Goal: Obtain resource: Obtain resource

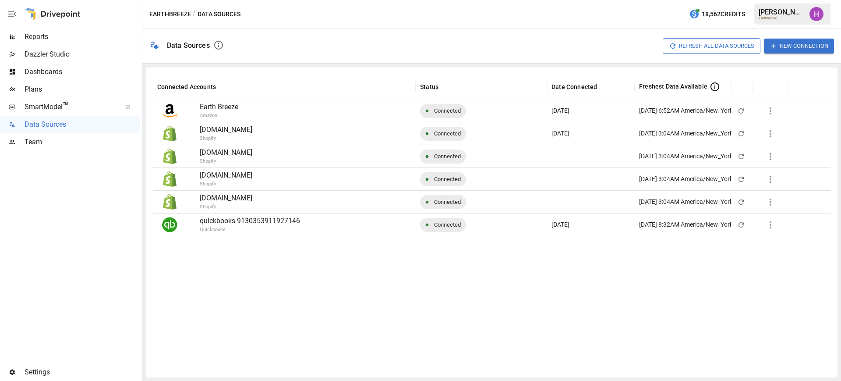
click at [40, 87] on span "Plans" at bounding box center [83, 89] width 116 height 11
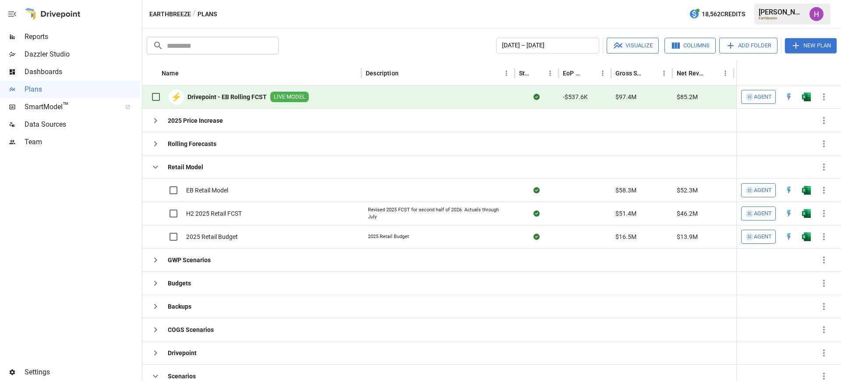
click at [88, 216] on div at bounding box center [70, 257] width 140 height 212
click at [211, 186] on span "EB Retail Model" at bounding box center [207, 190] width 42 height 9
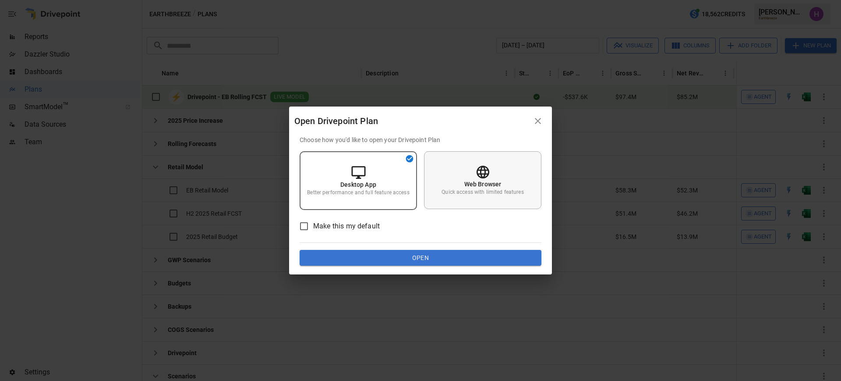
click at [486, 163] on div "Web Browser Quick access with limited features" at bounding box center [482, 180] width 117 height 58
click at [476, 259] on button "Open" at bounding box center [421, 258] width 242 height 16
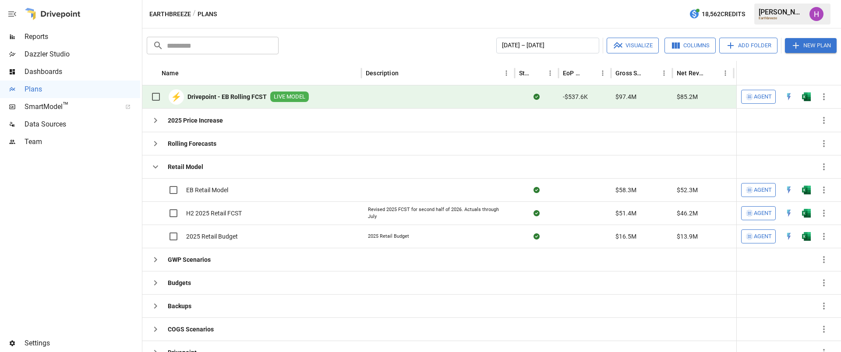
click at [64, 201] on div at bounding box center [70, 243] width 140 height 184
click at [75, 192] on div at bounding box center [70, 243] width 140 height 184
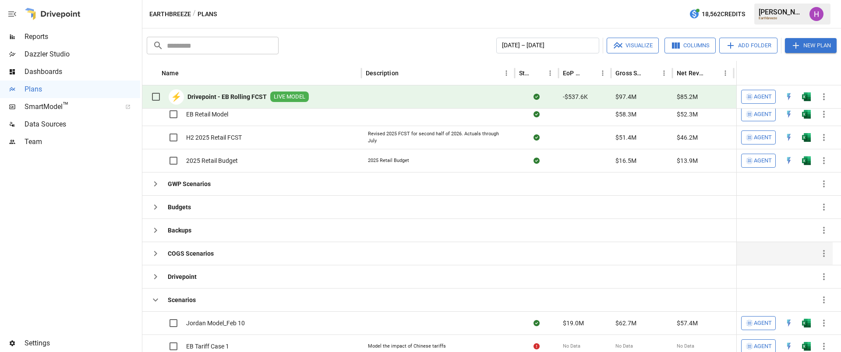
scroll to position [36, 0]
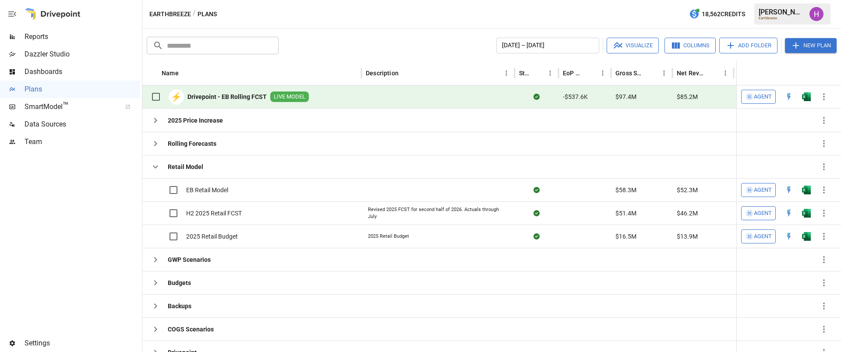
click at [267, 21] on div "Earthbreeze / Plans 18,562 Credits [PERSON_NAME] Earthbreeze" at bounding box center [491, 14] width 698 height 28
click at [113, 210] on div at bounding box center [70, 243] width 140 height 184
click at [254, 93] on b "Drivepoint - EB Rolling FCST" at bounding box center [226, 96] width 79 height 9
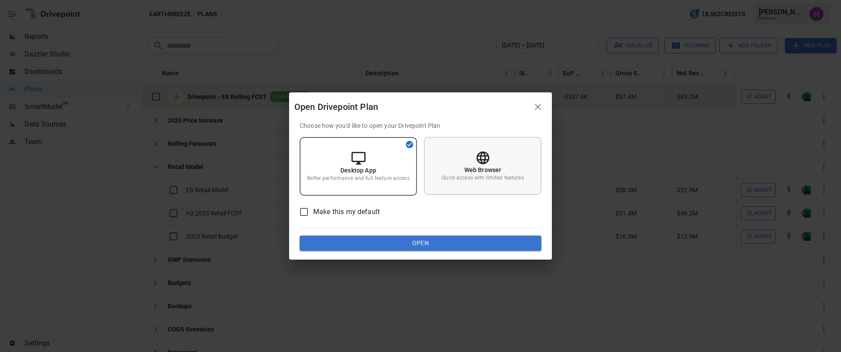
click at [478, 167] on p "Web Browser" at bounding box center [482, 170] width 37 height 9
click at [470, 240] on button "Open" at bounding box center [421, 244] width 242 height 16
